Goal: Task Accomplishment & Management: Manage account settings

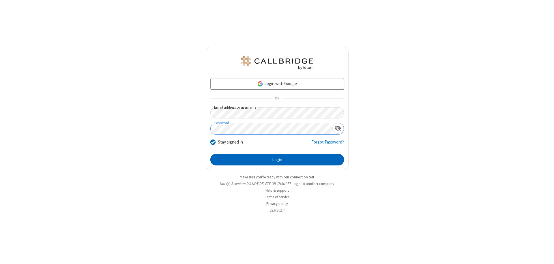
click at [277, 160] on button "Login" at bounding box center [277, 160] width 134 height 12
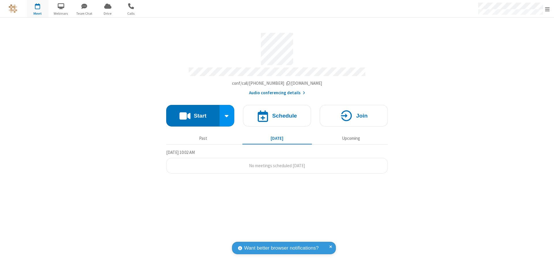
click at [547, 9] on span "Open menu" at bounding box center [547, 9] width 5 height 6
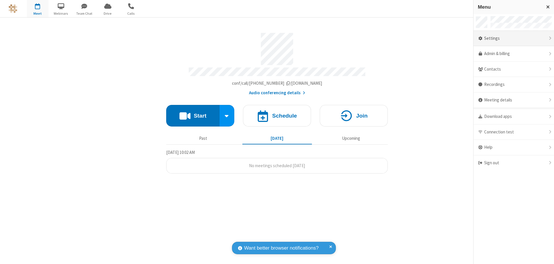
click at [514, 38] on div "Settings" at bounding box center [513, 39] width 80 height 16
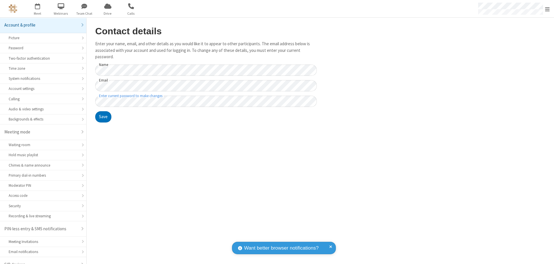
scroll to position [8, 0]
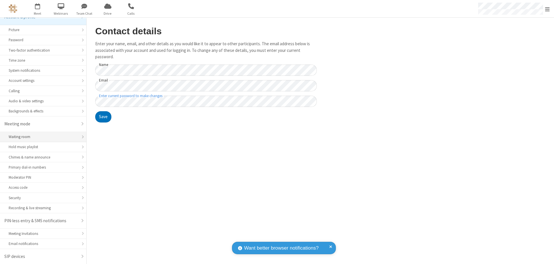
click at [41, 137] on div "Waiting room" at bounding box center [43, 136] width 69 height 5
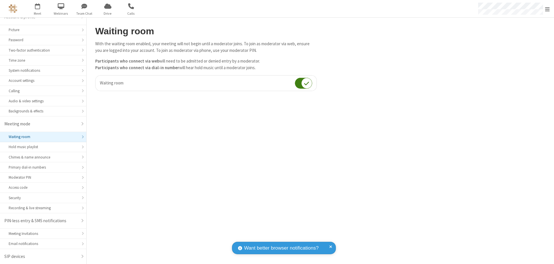
click at [304, 83] on input "checkbox" at bounding box center [303, 83] width 17 height 11
checkbox input "false"
click at [547, 9] on span "Open menu" at bounding box center [547, 9] width 5 height 6
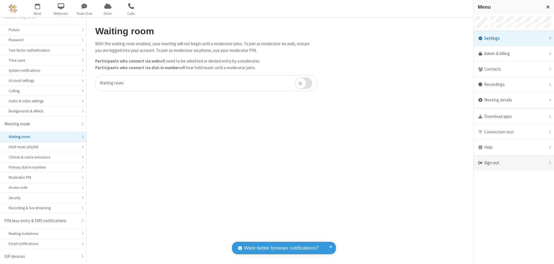
click at [514, 163] on div "Sign out" at bounding box center [513, 163] width 80 height 15
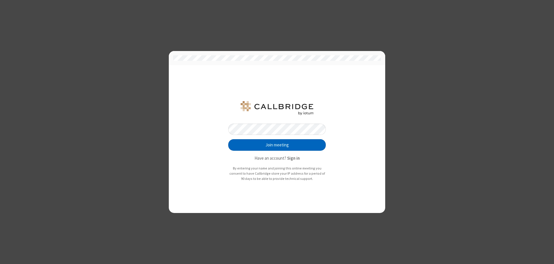
click at [277, 145] on button "Join meeting" at bounding box center [277, 145] width 98 height 12
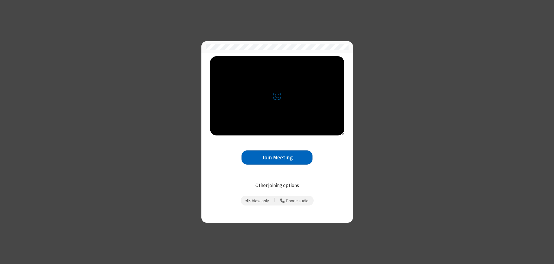
click at [277, 158] on button "Join Meeting" at bounding box center [276, 158] width 71 height 14
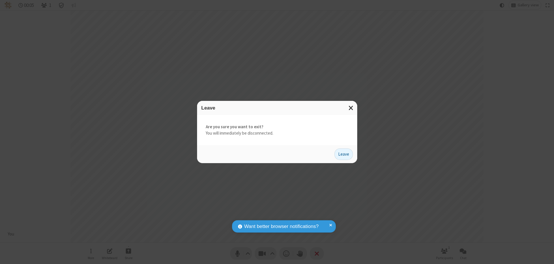
click at [344, 154] on button "Leave" at bounding box center [343, 155] width 18 height 12
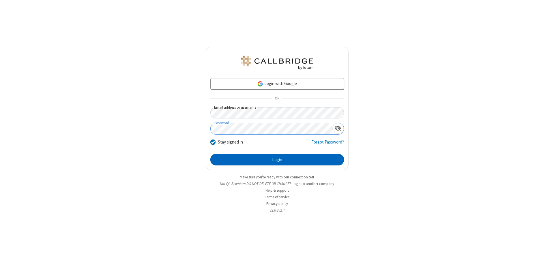
click at [277, 160] on button "Login" at bounding box center [277, 160] width 134 height 12
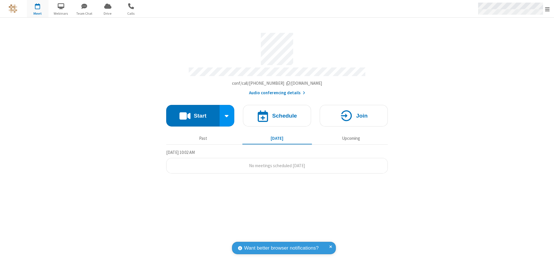
click at [547, 9] on span "Open menu" at bounding box center [547, 9] width 5 height 6
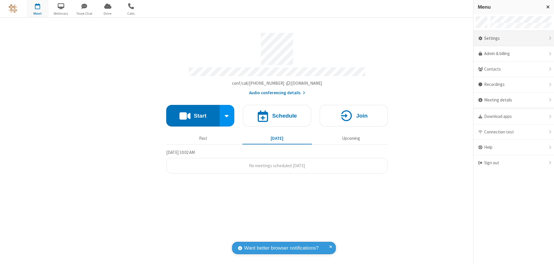
click at [514, 38] on div "Settings" at bounding box center [513, 39] width 80 height 16
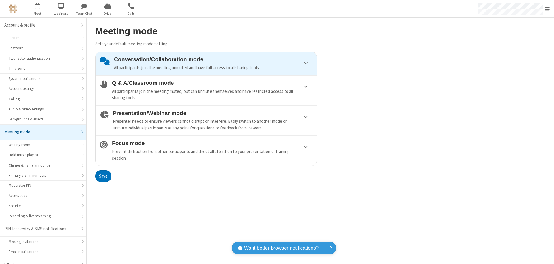
scroll to position [8, 0]
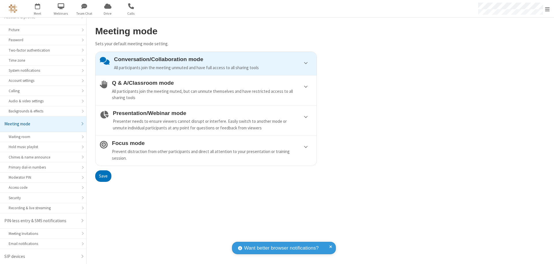
click at [206, 63] on div "Conversation/Collaboration mode All participants join the meeting unmuted and h…" at bounding box center [213, 63] width 198 height 15
click at [103, 176] on button "Save" at bounding box center [103, 177] width 16 height 12
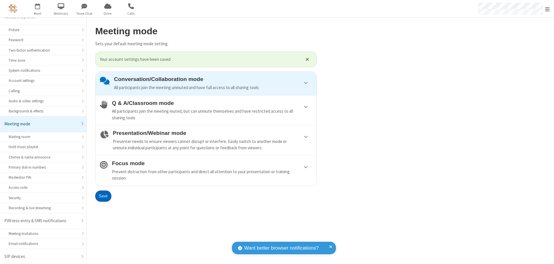
click at [547, 9] on span "Open menu" at bounding box center [547, 9] width 5 height 6
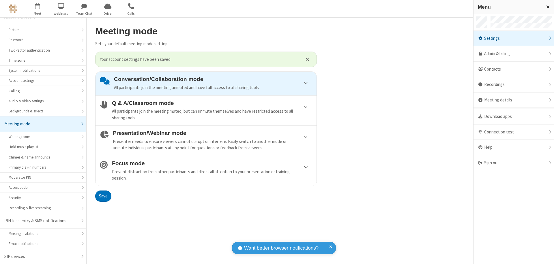
click at [514, 163] on div "Sign out" at bounding box center [513, 163] width 80 height 15
